Goal: Task Accomplishment & Management: Use online tool/utility

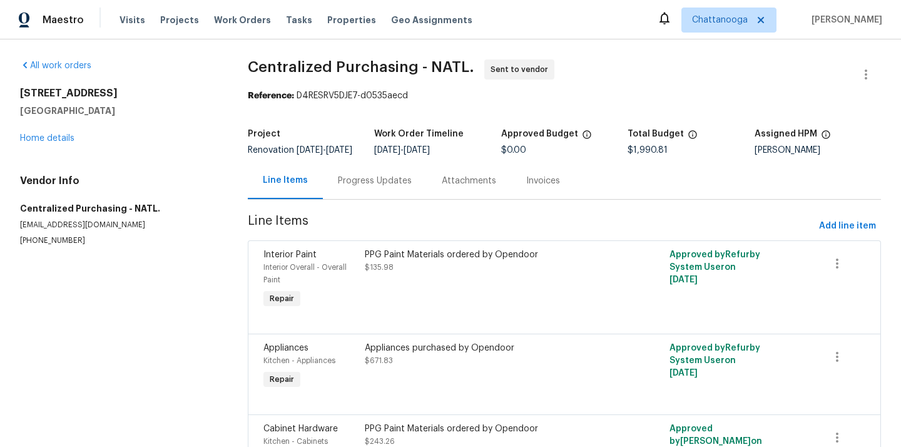
click at [742, 14] on span "Chattanooga" at bounding box center [720, 20] width 56 height 13
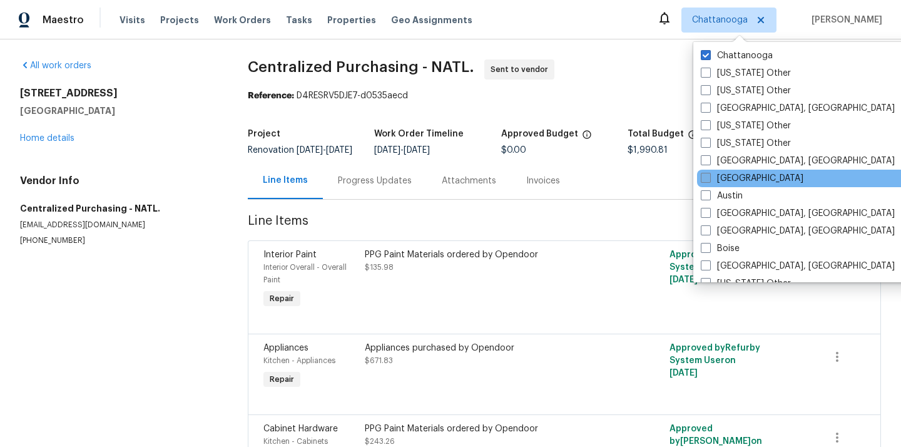
click at [734, 176] on label "[GEOGRAPHIC_DATA]" at bounding box center [751, 178] width 103 height 13
click at [709, 176] on input "[GEOGRAPHIC_DATA]" at bounding box center [704, 176] width 8 height 8
checkbox input "true"
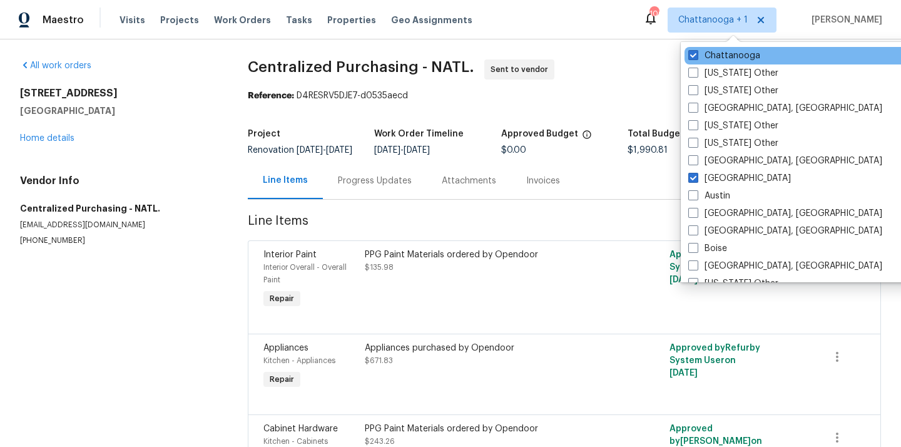
click at [726, 48] on div "Chattanooga" at bounding box center [810, 56] width 252 height 18
click at [716, 56] on label "Chattanooga" at bounding box center [724, 55] width 72 height 13
click at [696, 56] on input "Chattanooga" at bounding box center [692, 53] width 8 height 8
checkbox input "false"
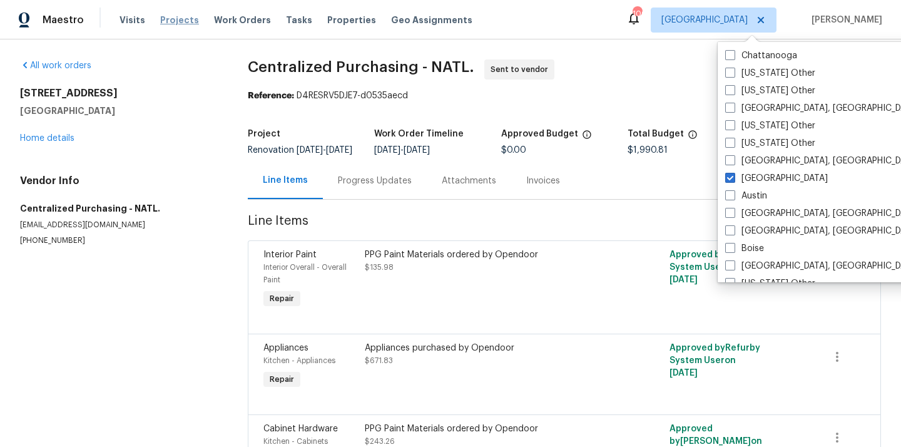
click at [176, 17] on span "Projects" at bounding box center [179, 20] width 39 height 13
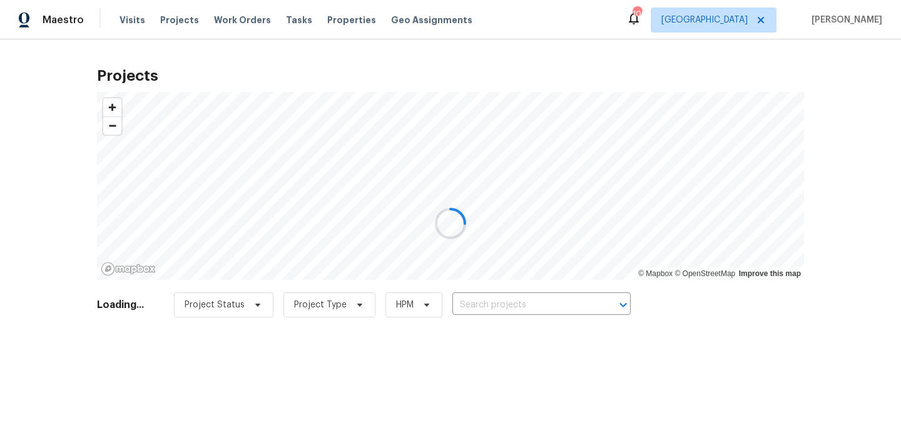
click at [518, 301] on div at bounding box center [450, 223] width 901 height 447
click at [541, 302] on div at bounding box center [450, 223] width 901 height 447
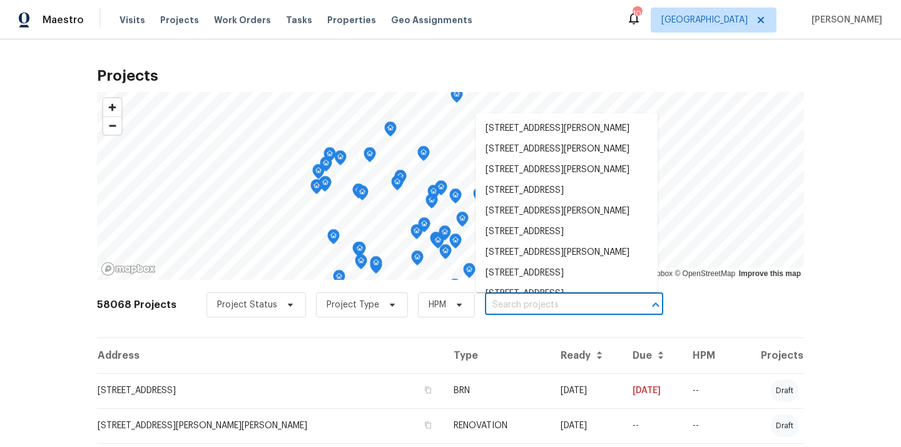
click at [541, 302] on input "text" at bounding box center [556, 304] width 143 height 19
paste input "[STREET_ADDRESS]"
type input "[STREET_ADDRESS]"
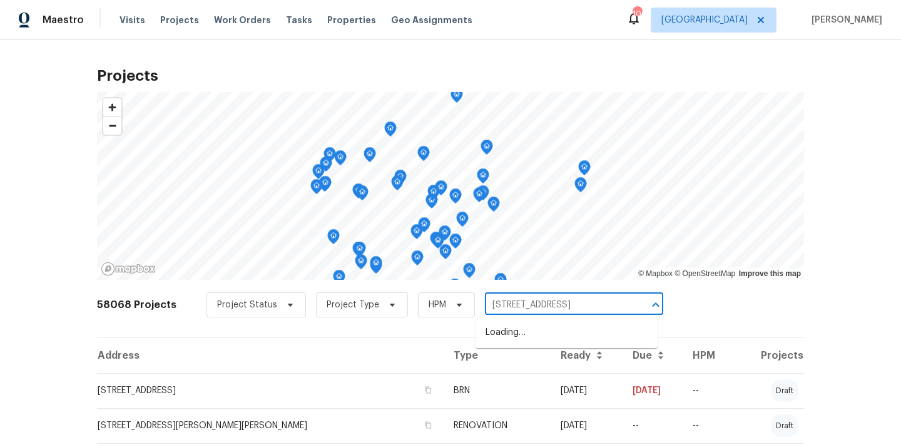
scroll to position [0, 35]
click at [557, 328] on li "[STREET_ADDRESS]" at bounding box center [566, 332] width 182 height 21
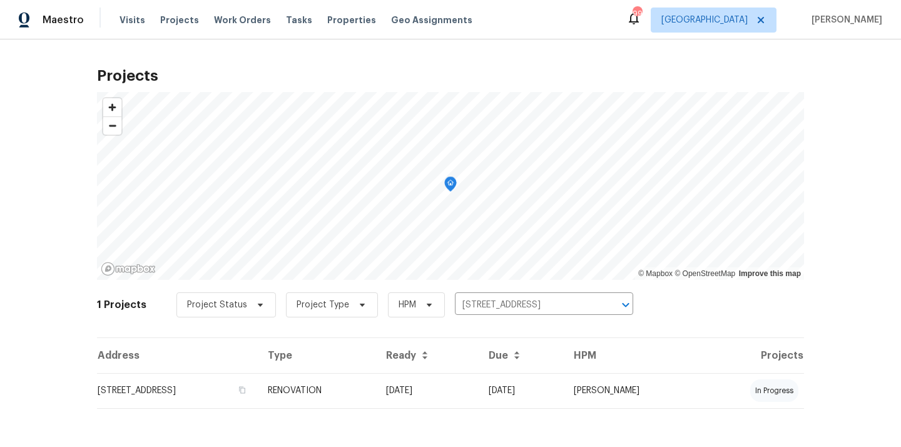
click at [478, 367] on th "Ready" at bounding box center [427, 355] width 103 height 35
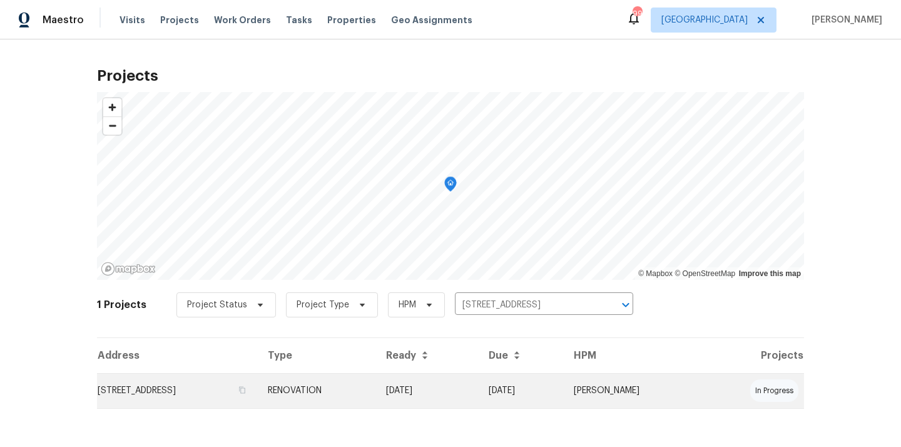
click at [478, 381] on td "[DATE]" at bounding box center [427, 390] width 103 height 35
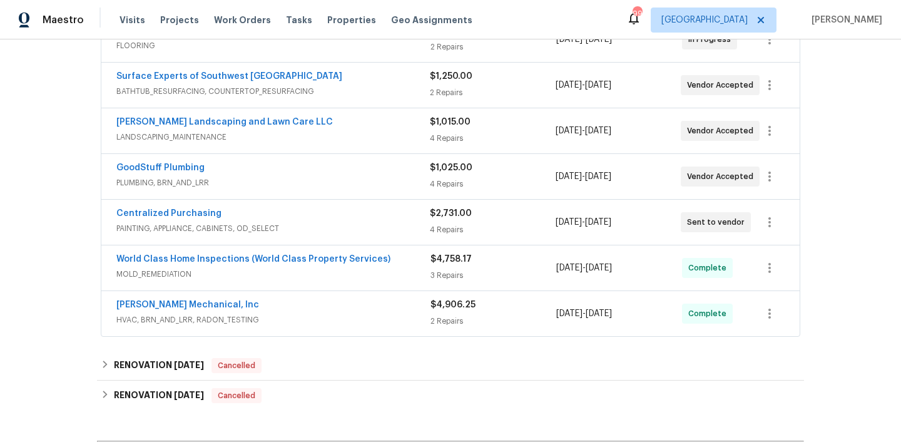
scroll to position [308, 0]
click at [195, 210] on link "Centralized Purchasing" at bounding box center [168, 214] width 105 height 9
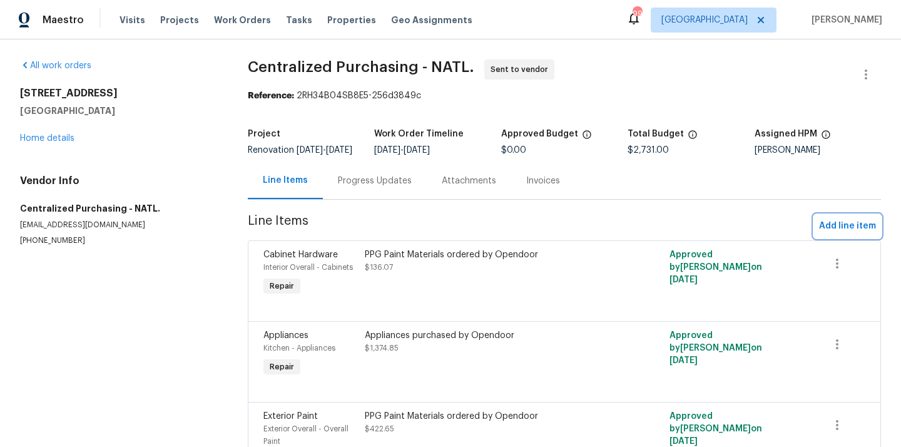
click at [847, 223] on button "Add line item" at bounding box center [847, 226] width 67 height 23
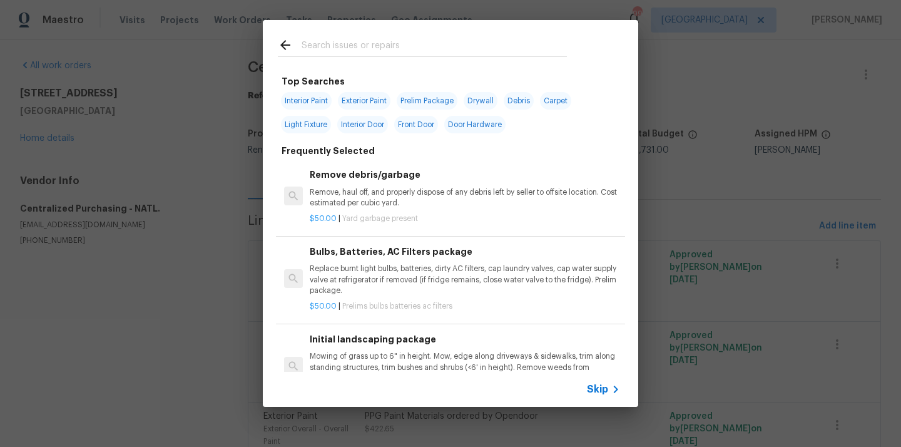
click at [463, 44] on input "text" at bounding box center [433, 47] width 265 height 19
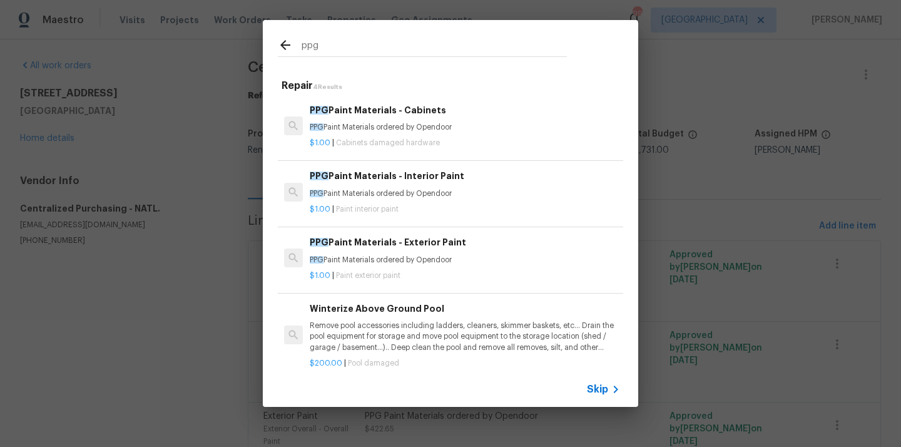
type input "ppg"
click at [400, 208] on p "$1.00 | Paint interior paint" at bounding box center [465, 209] width 310 height 11
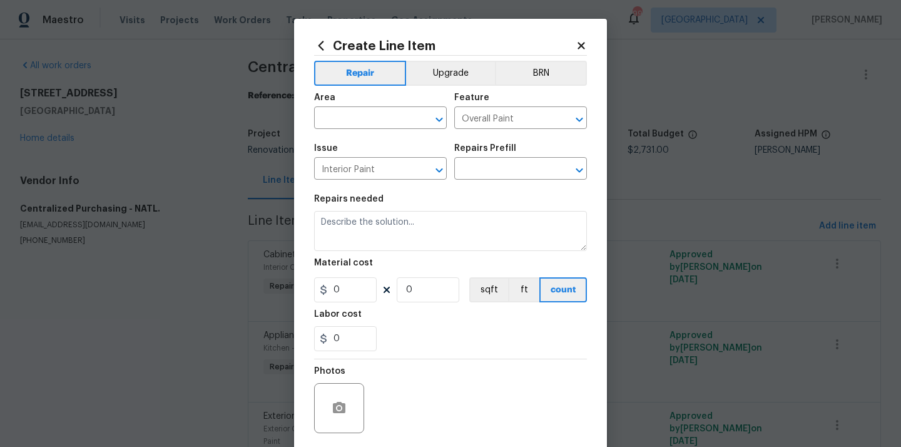
type input "PPG Paint Materials - Interior Paint $1.00"
type textarea "PPG Paint Materials ordered by Opendoor"
type input "1"
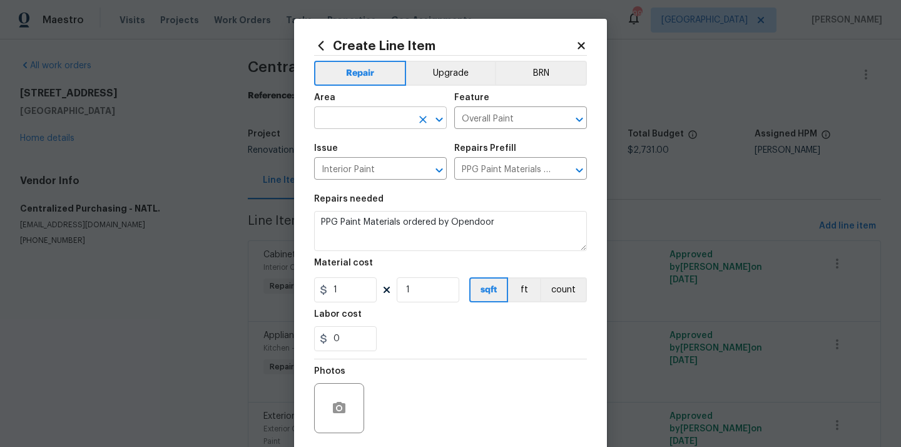
click at [399, 115] on input "text" at bounding box center [363, 118] width 98 height 19
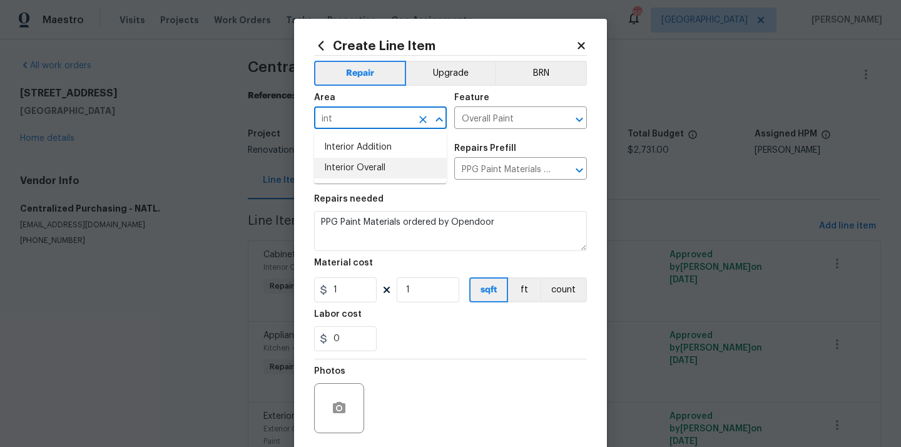
click at [385, 168] on li "Interior Overall" at bounding box center [380, 168] width 133 height 21
type input "Interior Overall"
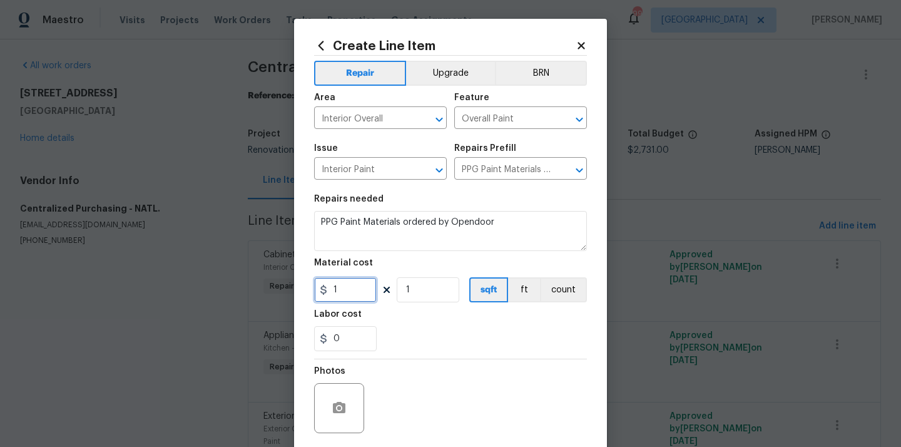
drag, startPoint x: 338, startPoint y: 285, endPoint x: 298, endPoint y: 284, distance: 40.0
click at [298, 284] on div "Create Line Item Repair Upgrade BRN Area Interior Overall ​ Feature Overall Pai…" at bounding box center [450, 269] width 313 height 501
paste input "23.82"
type input "123.82"
click at [376, 310] on div "Labor cost" at bounding box center [450, 318] width 273 height 16
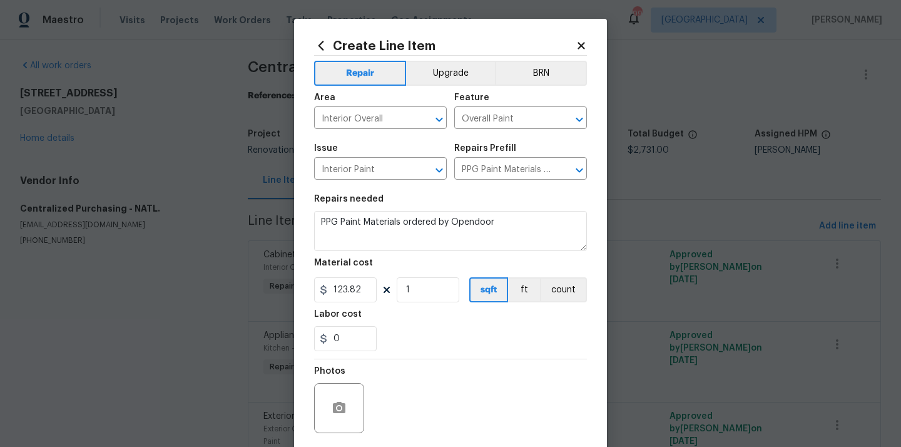
scroll to position [93, 0]
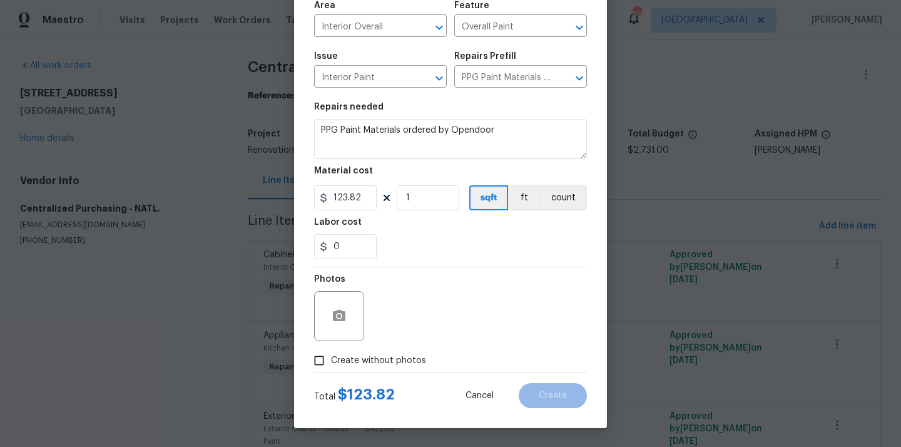
click at [367, 362] on span "Create without photos" at bounding box center [378, 360] width 95 height 13
click at [331, 362] on input "Create without photos" at bounding box center [319, 360] width 24 height 24
checkbox input "true"
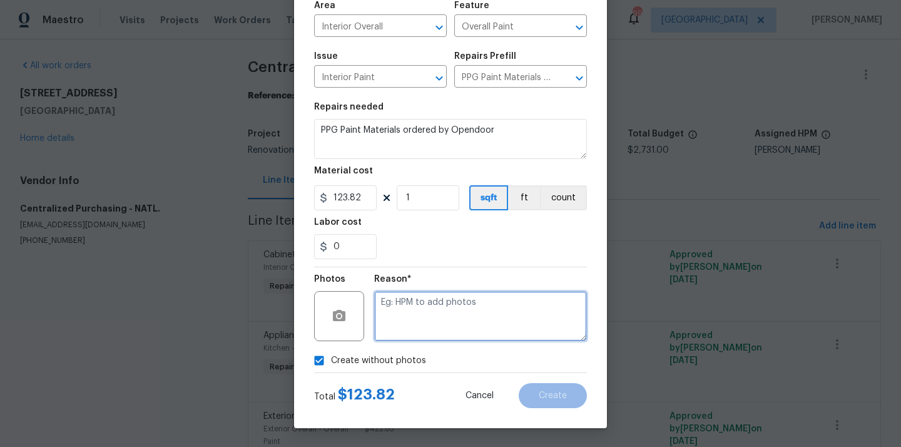
click at [406, 325] on textarea at bounding box center [480, 316] width 213 height 50
type textarea "N/A"
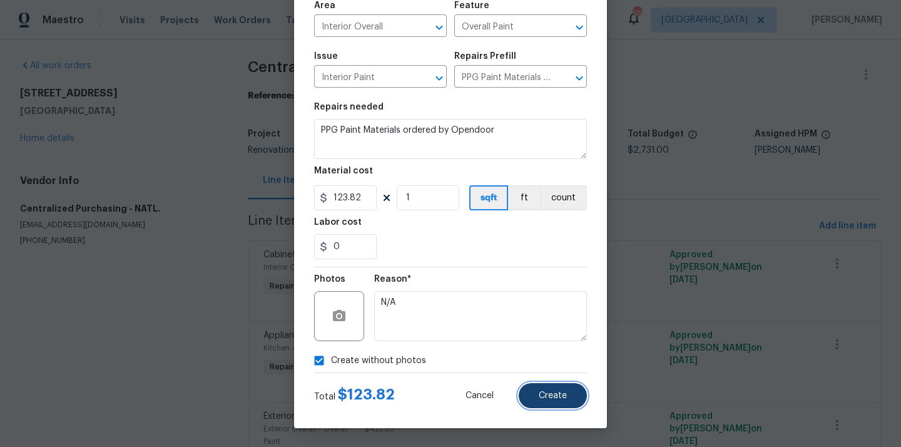
click at [553, 393] on span "Create" at bounding box center [553, 395] width 28 height 9
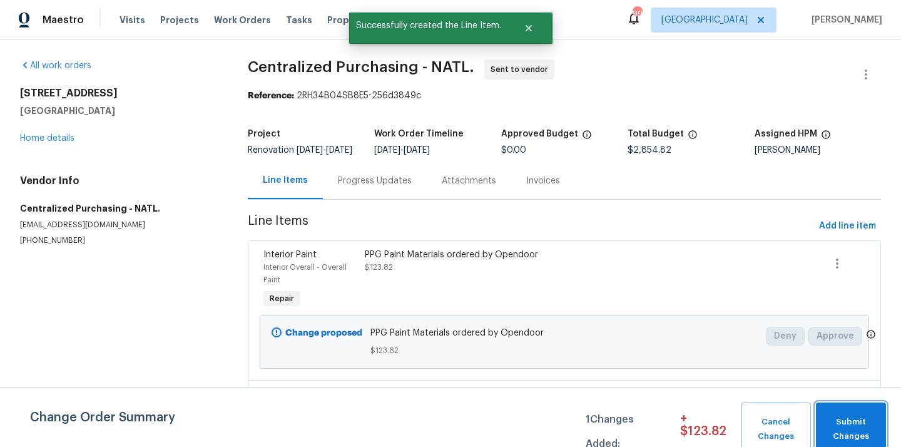
click at [851, 427] on span "Submit Changes" at bounding box center [851, 429] width 58 height 29
